Goal: Find specific page/section

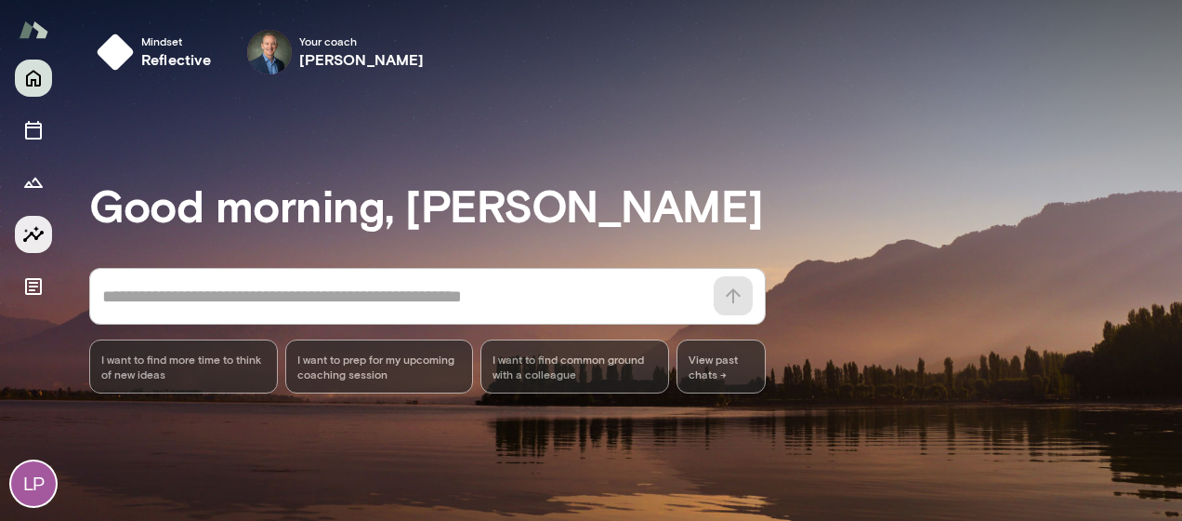
click at [25, 237] on icon "Insights" at bounding box center [33, 234] width 22 height 22
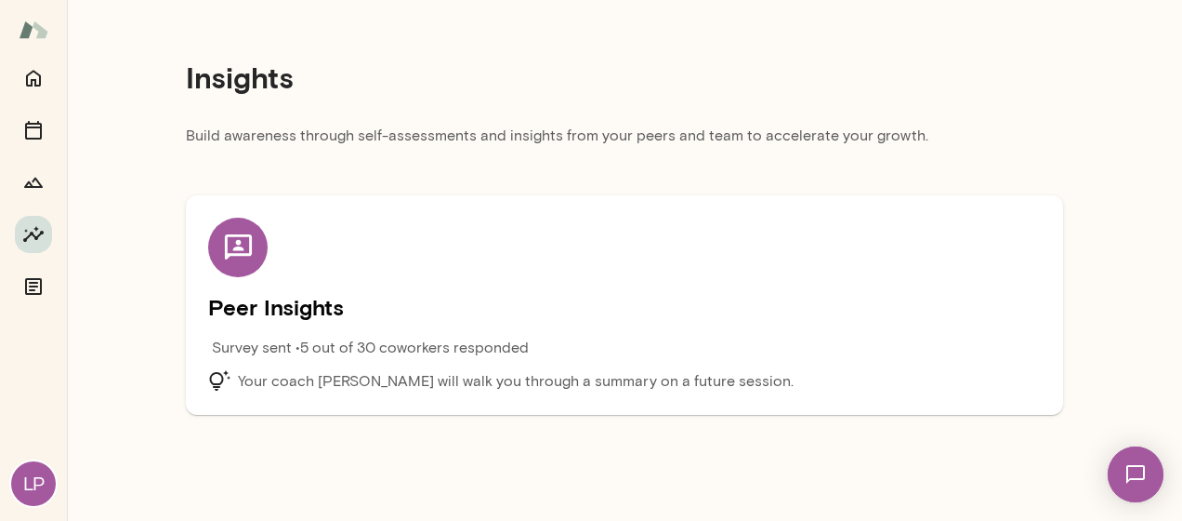
click at [222, 238] on icon at bounding box center [238, 247] width 33 height 33
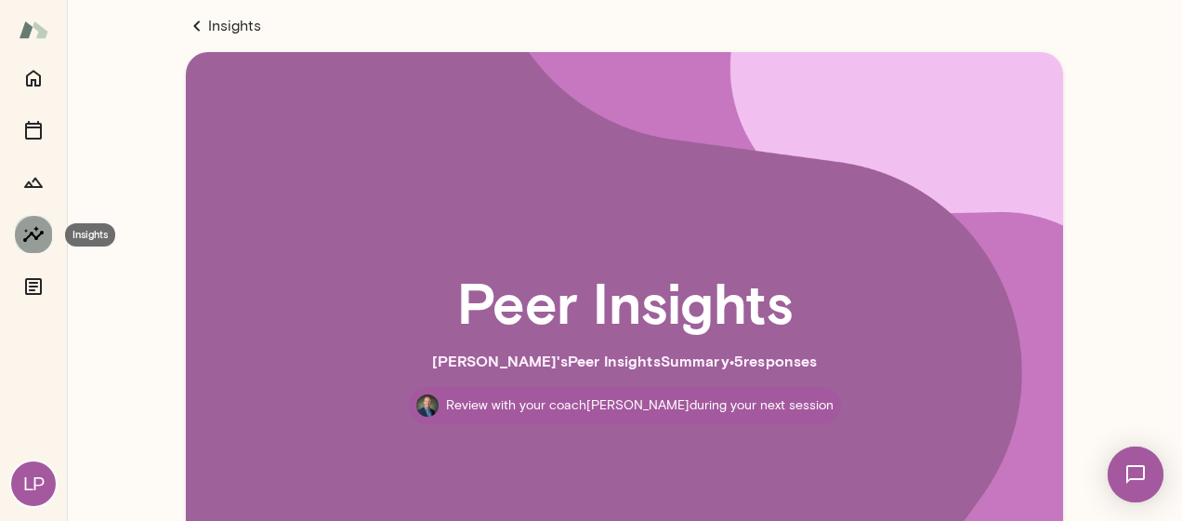
click at [27, 229] on icon "Insights" at bounding box center [33, 234] width 22 height 22
